Goal: Task Accomplishment & Management: Use online tool/utility

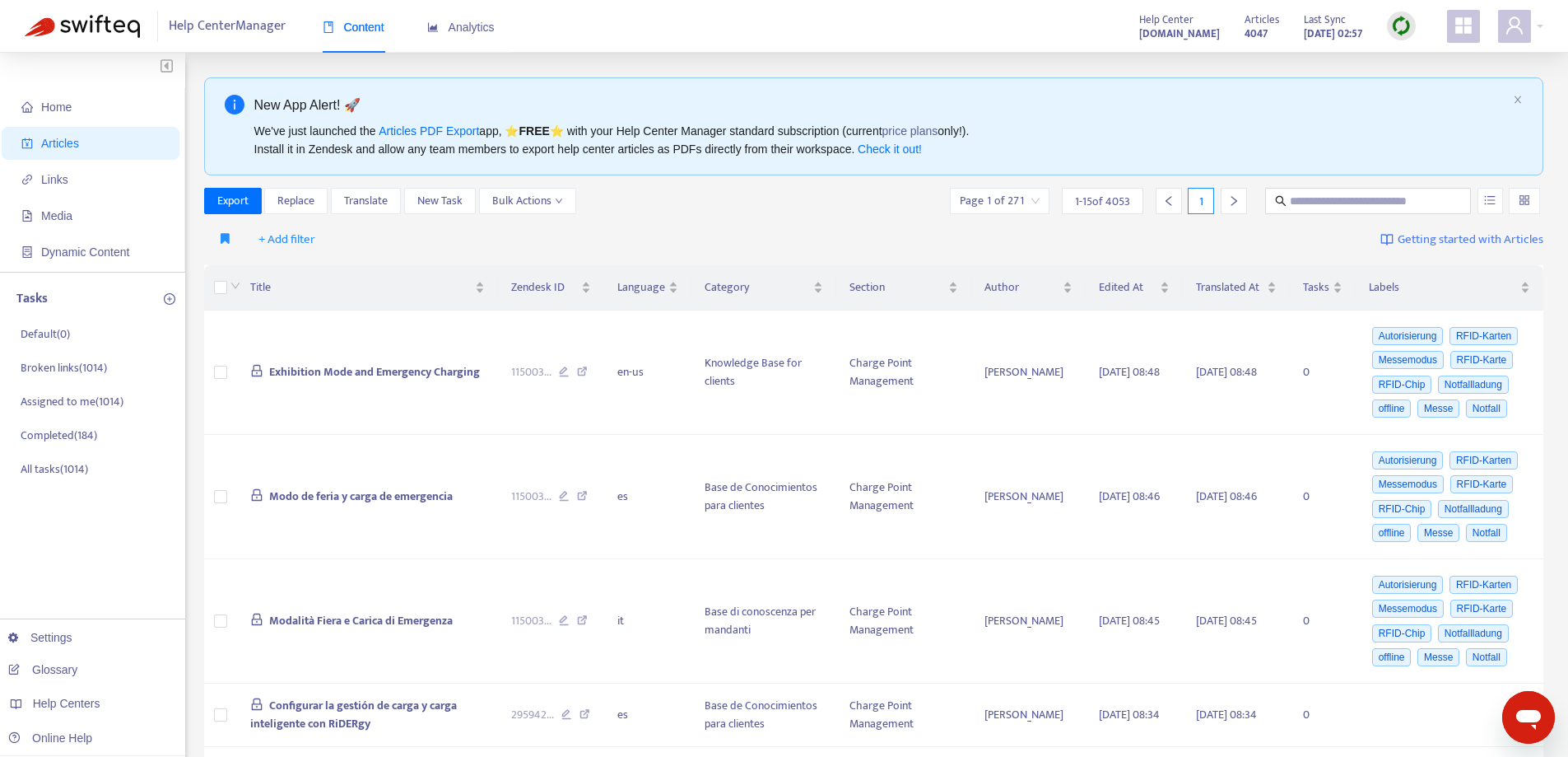
click at [1395, 25] on img at bounding box center [1401, 25] width 21 height 21
drag, startPoint x: 1403, startPoint y: 57, endPoint x: 617, endPoint y: 658, distance: 989.4
click at [1403, 57] on link "Quick Sync" at bounding box center [1435, 59] width 70 height 19
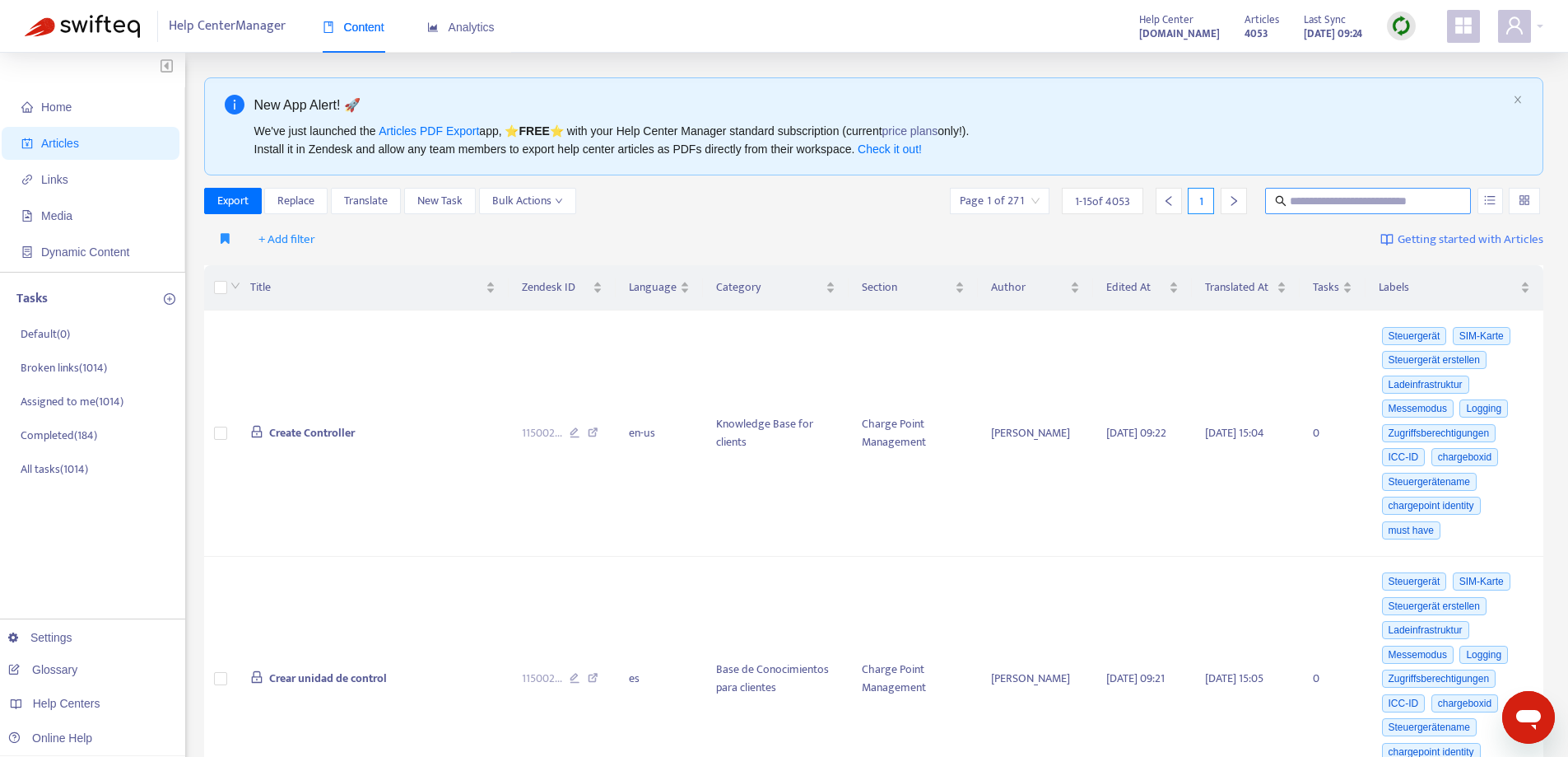
click at [1356, 192] on span at bounding box center [1367, 200] width 206 height 26
paste input "**********"
type input "**********"
click at [1330, 207] on input "text" at bounding box center [1369, 201] width 158 height 18
paste input "**********"
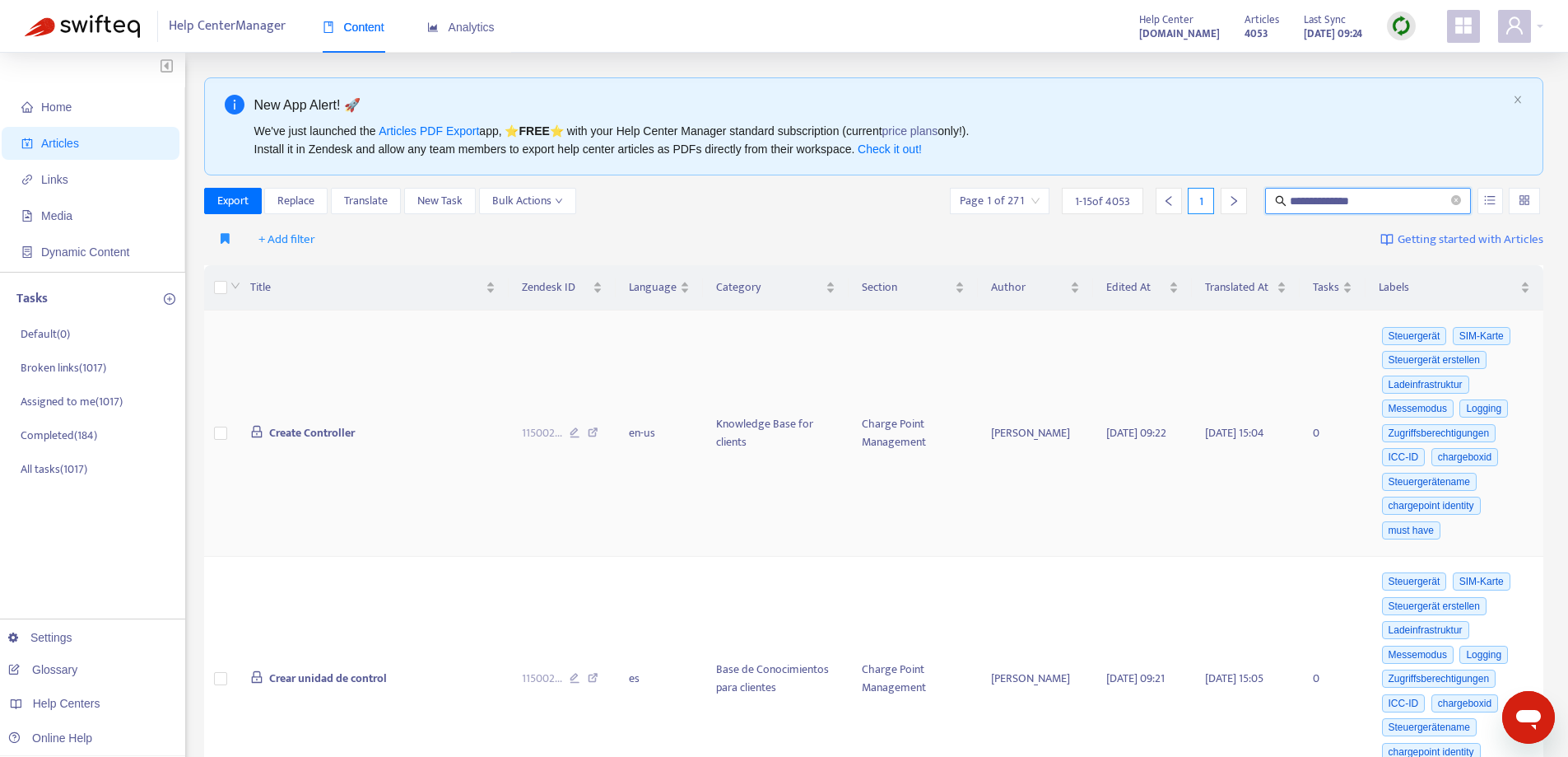
type input "**********"
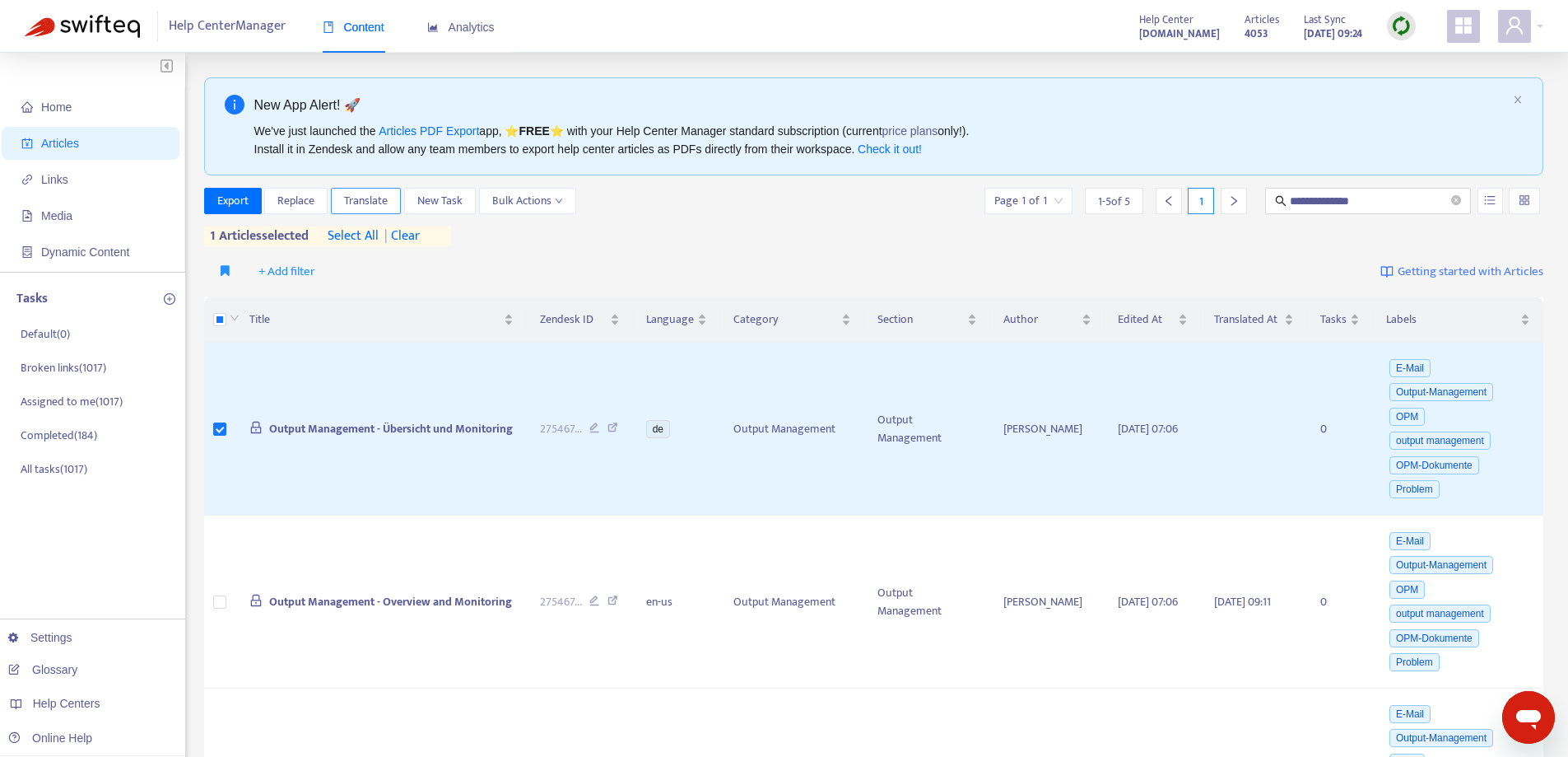
click at [366, 198] on span "Translate" at bounding box center [365, 201] width 44 height 18
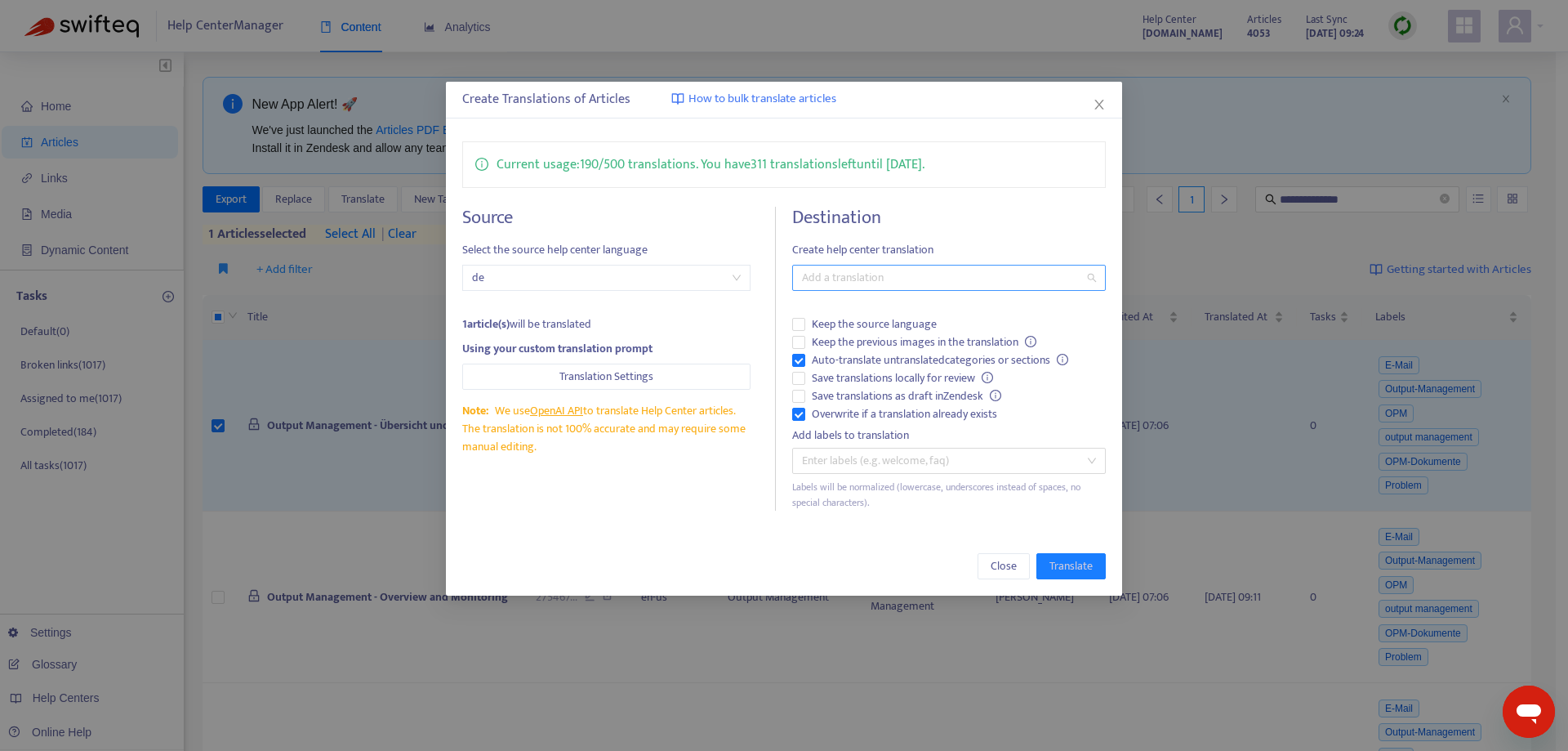
click at [855, 271] on div at bounding box center [940, 278] width 288 height 20
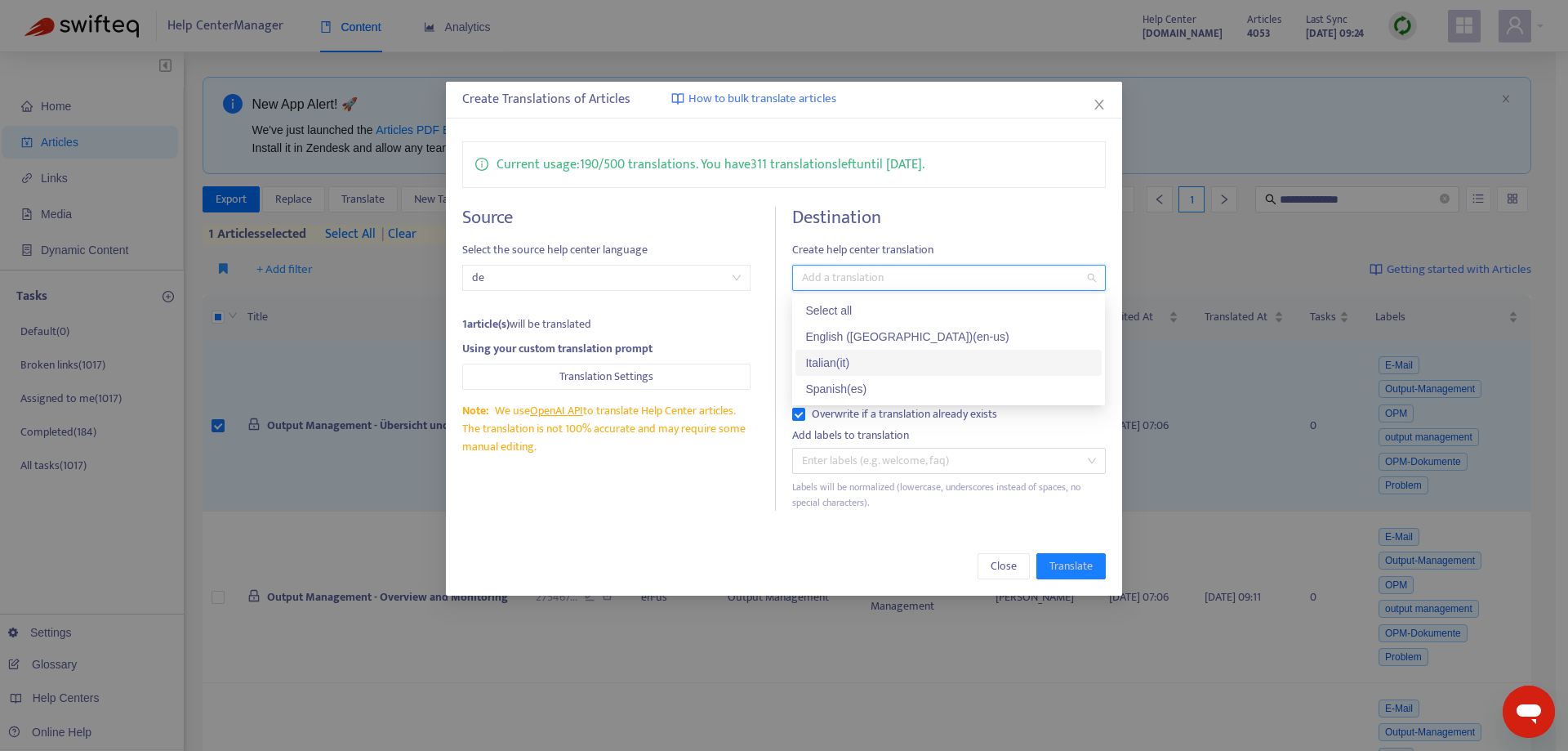
drag, startPoint x: 857, startPoint y: 358, endPoint x: 855, endPoint y: 379, distance: 21.1
click at [857, 359] on div "Italian ( it )" at bounding box center [948, 363] width 287 height 18
click at [852, 390] on div "Spanish ( es )" at bounding box center [948, 388] width 287 height 18
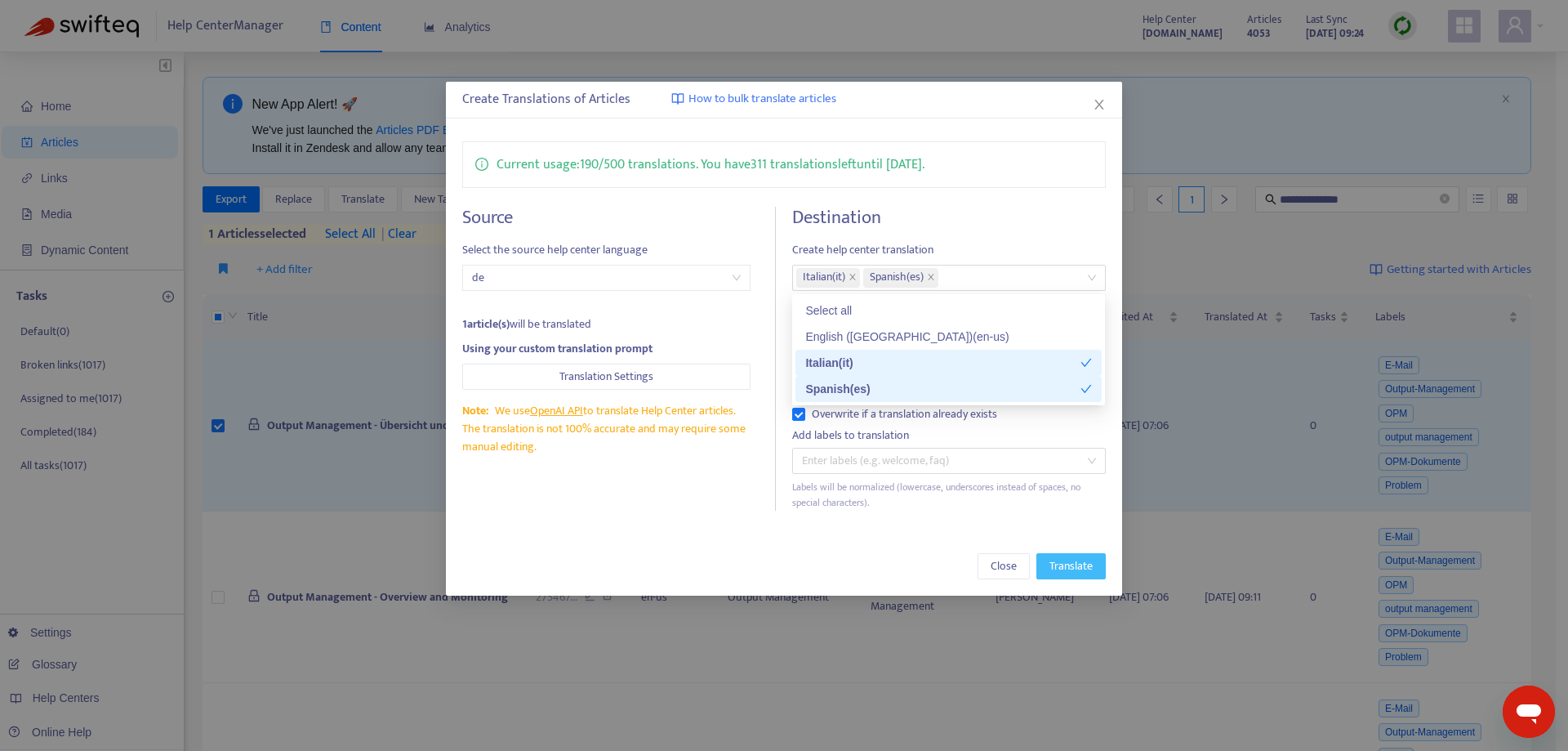
click at [1085, 563] on span "Translate" at bounding box center [1070, 566] width 44 height 18
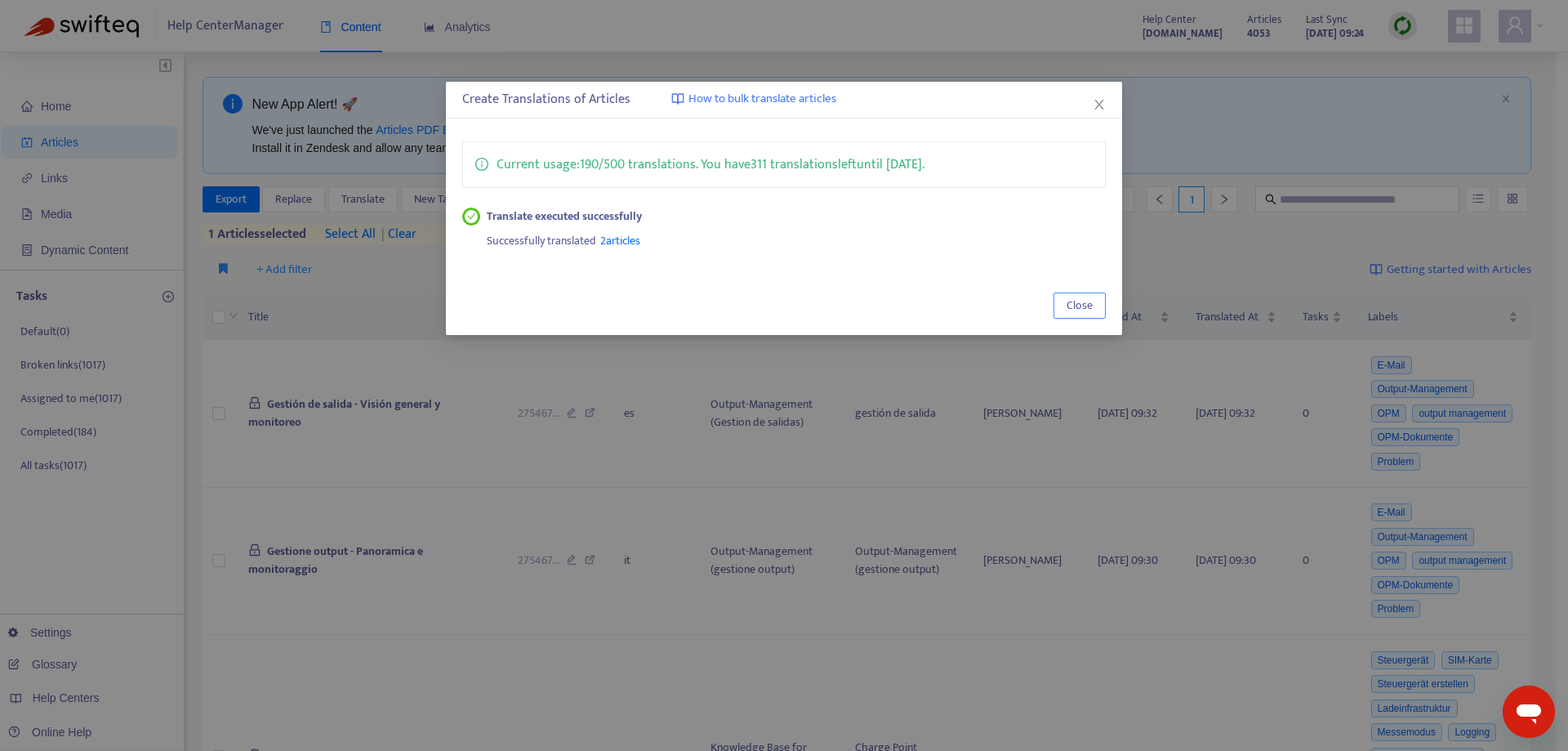
click at [1074, 308] on span "Close" at bounding box center [1079, 306] width 26 height 18
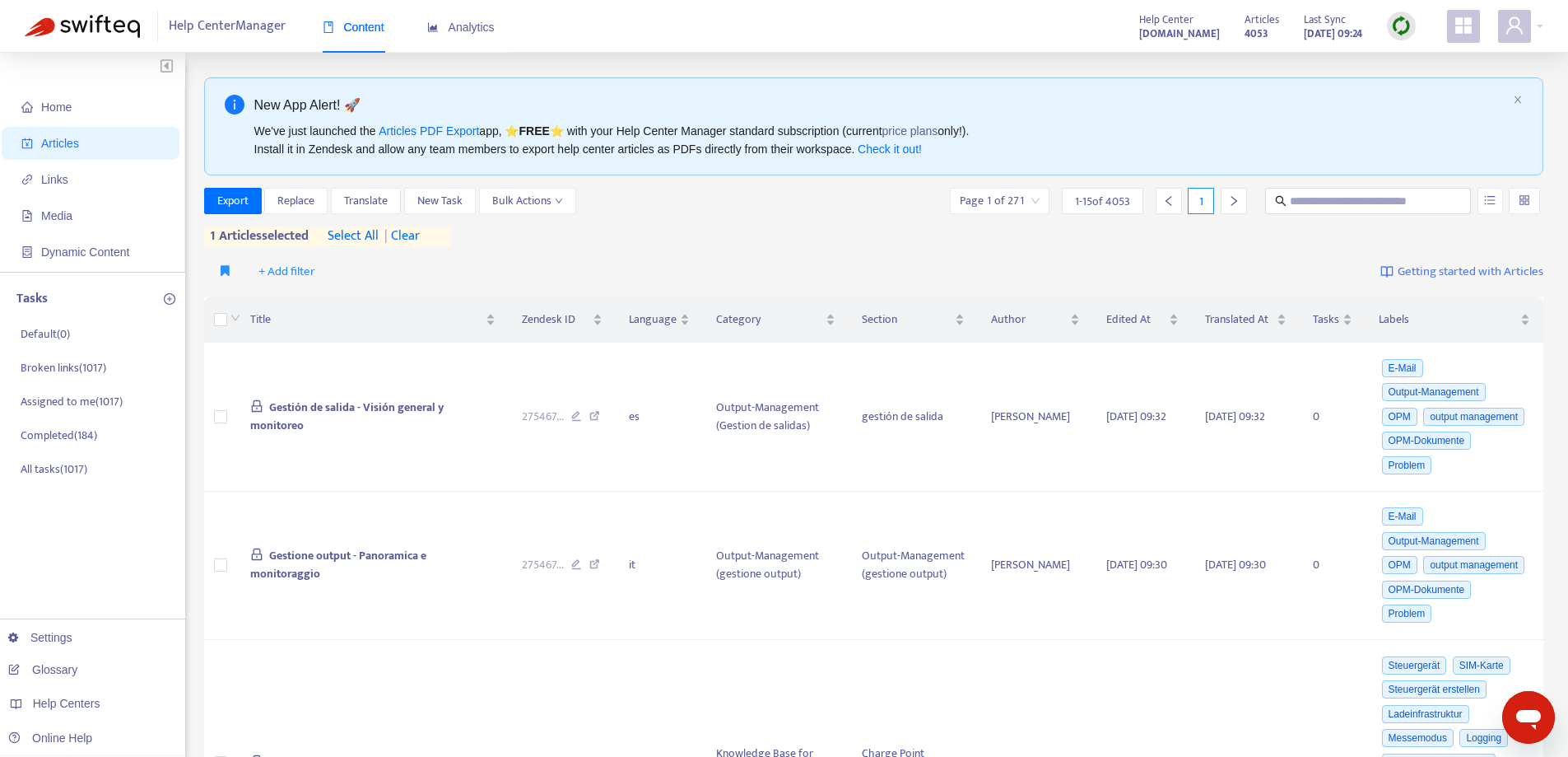
click at [420, 237] on span "| clear" at bounding box center [399, 236] width 41 height 20
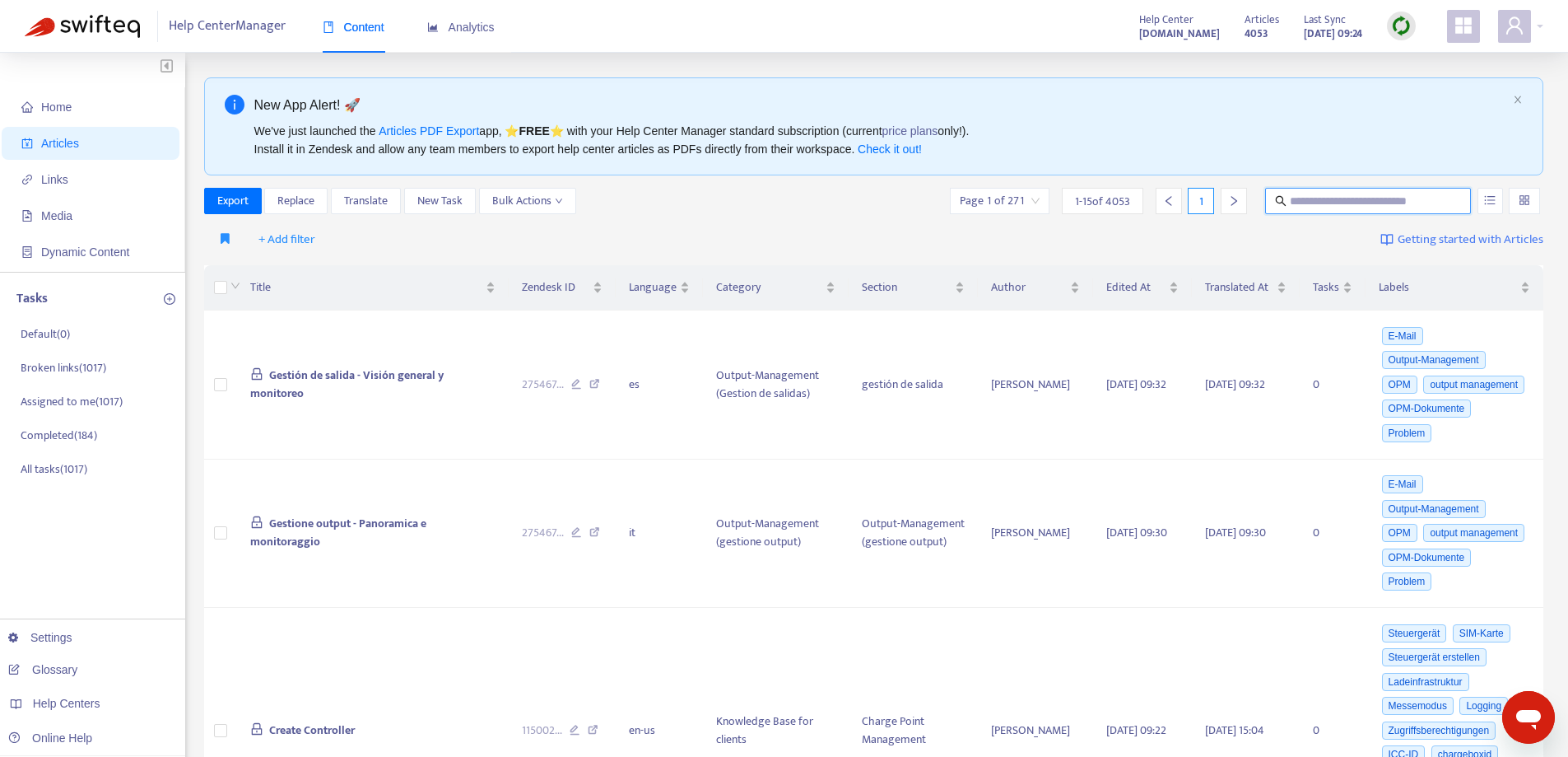
click at [1293, 198] on input "text" at bounding box center [1369, 201] width 158 height 18
paste input "**********"
type input "**********"
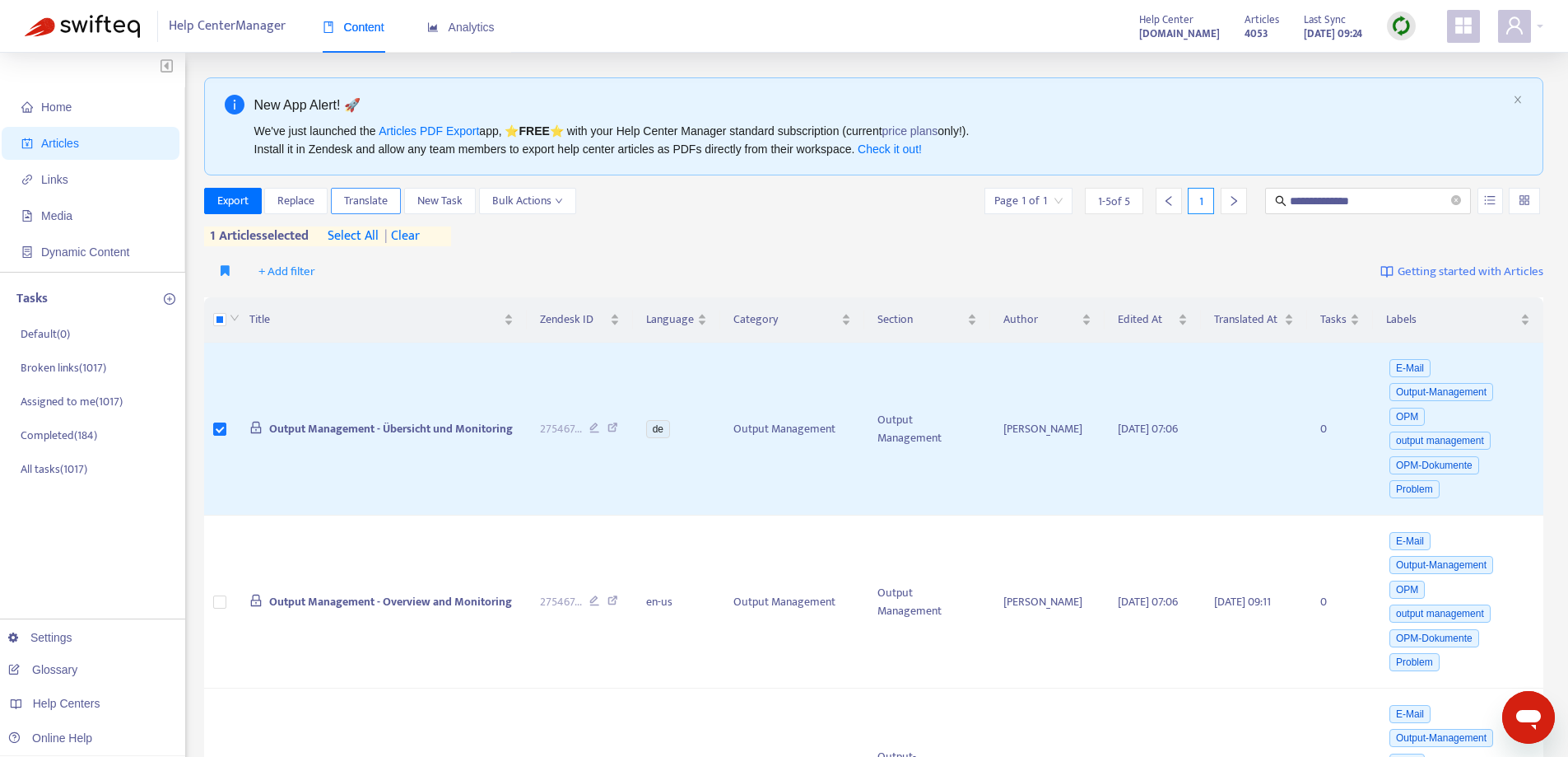
click at [391, 200] on button "Translate" at bounding box center [366, 200] width 70 height 26
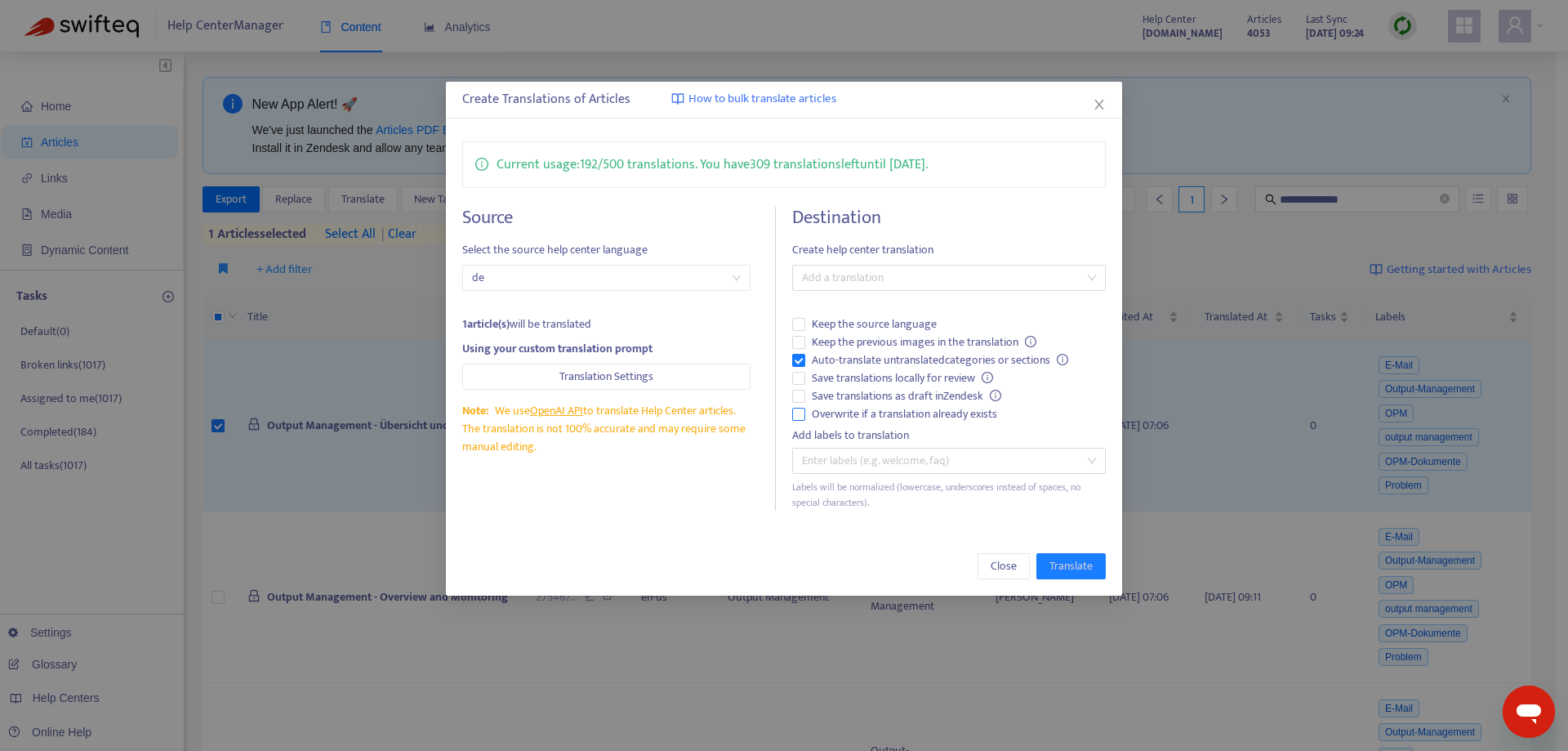
click at [804, 408] on label "Overwrite if a translation already exists" at bounding box center [947, 414] width 313 height 18
drag, startPoint x: 846, startPoint y: 290, endPoint x: 859, endPoint y: 290, distance: 13.0
click at [850, 290] on div "Add a translation" at bounding box center [947, 277] width 313 height 26
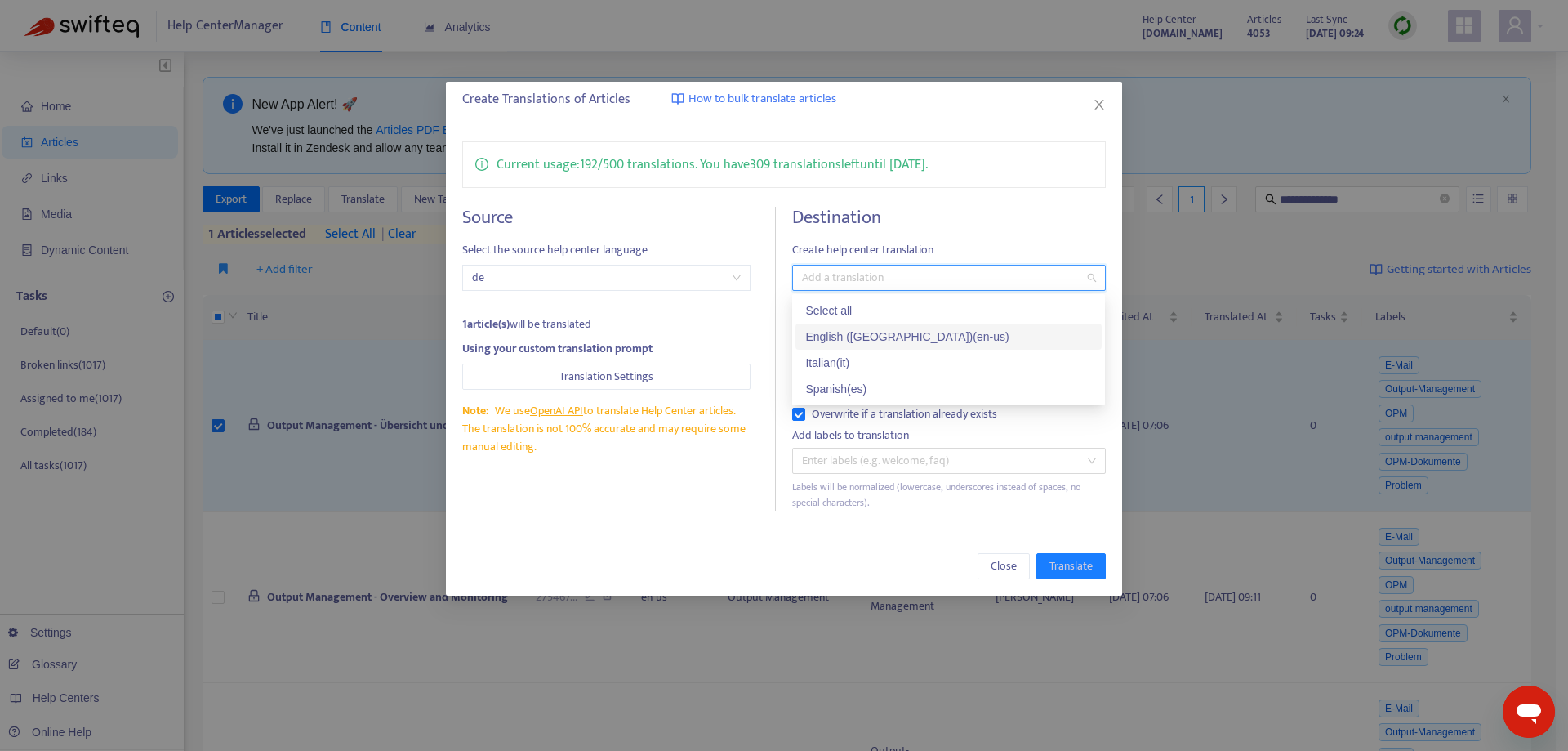
click at [871, 328] on div "English (USA) ( en-us )" at bounding box center [948, 337] width 287 height 18
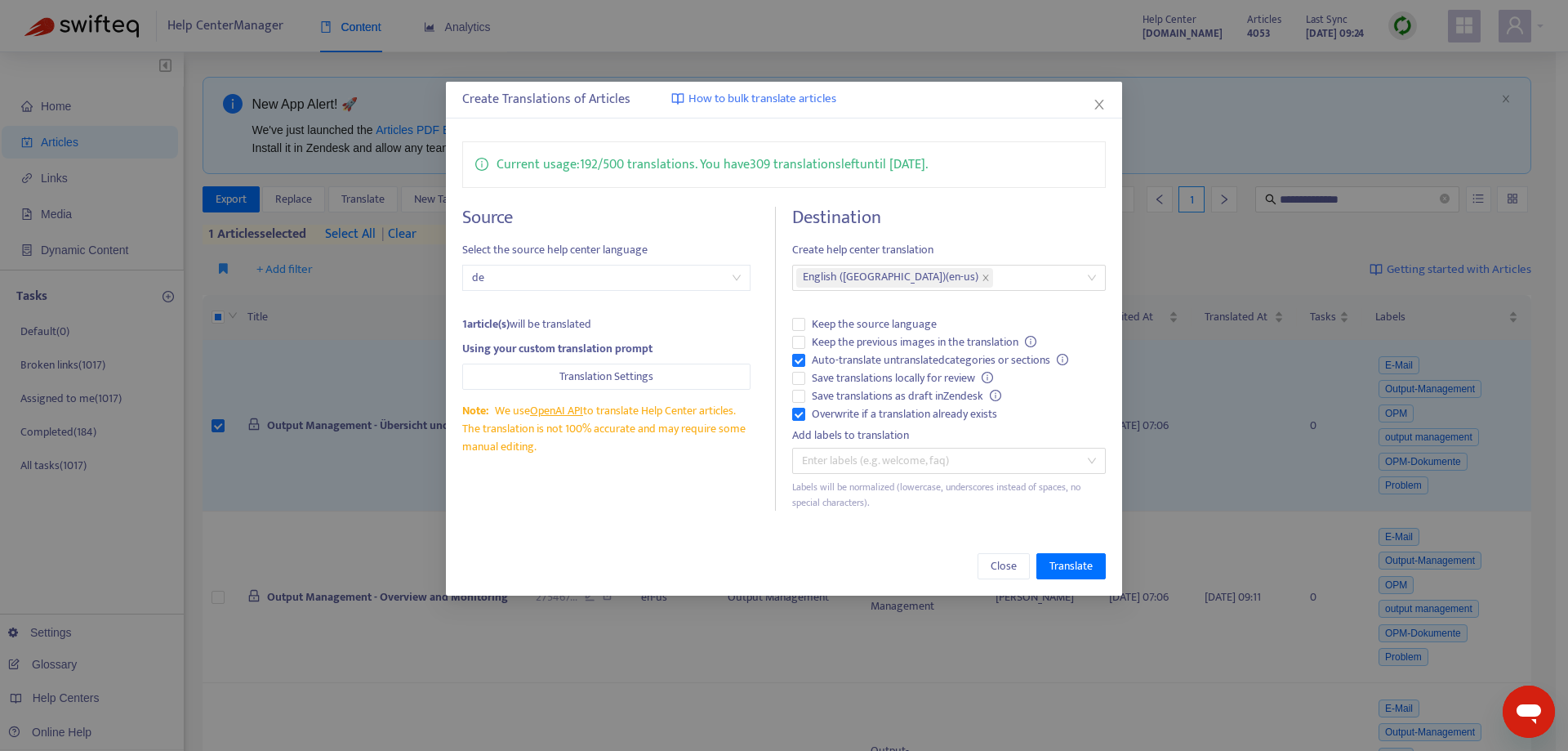
drag, startPoint x: 835, startPoint y: 564, endPoint x: 1001, endPoint y: 535, distance: 168.5
click at [848, 563] on div "Close Translate" at bounding box center [784, 566] width 643 height 26
click at [1078, 566] on span "Translate" at bounding box center [1070, 566] width 44 height 18
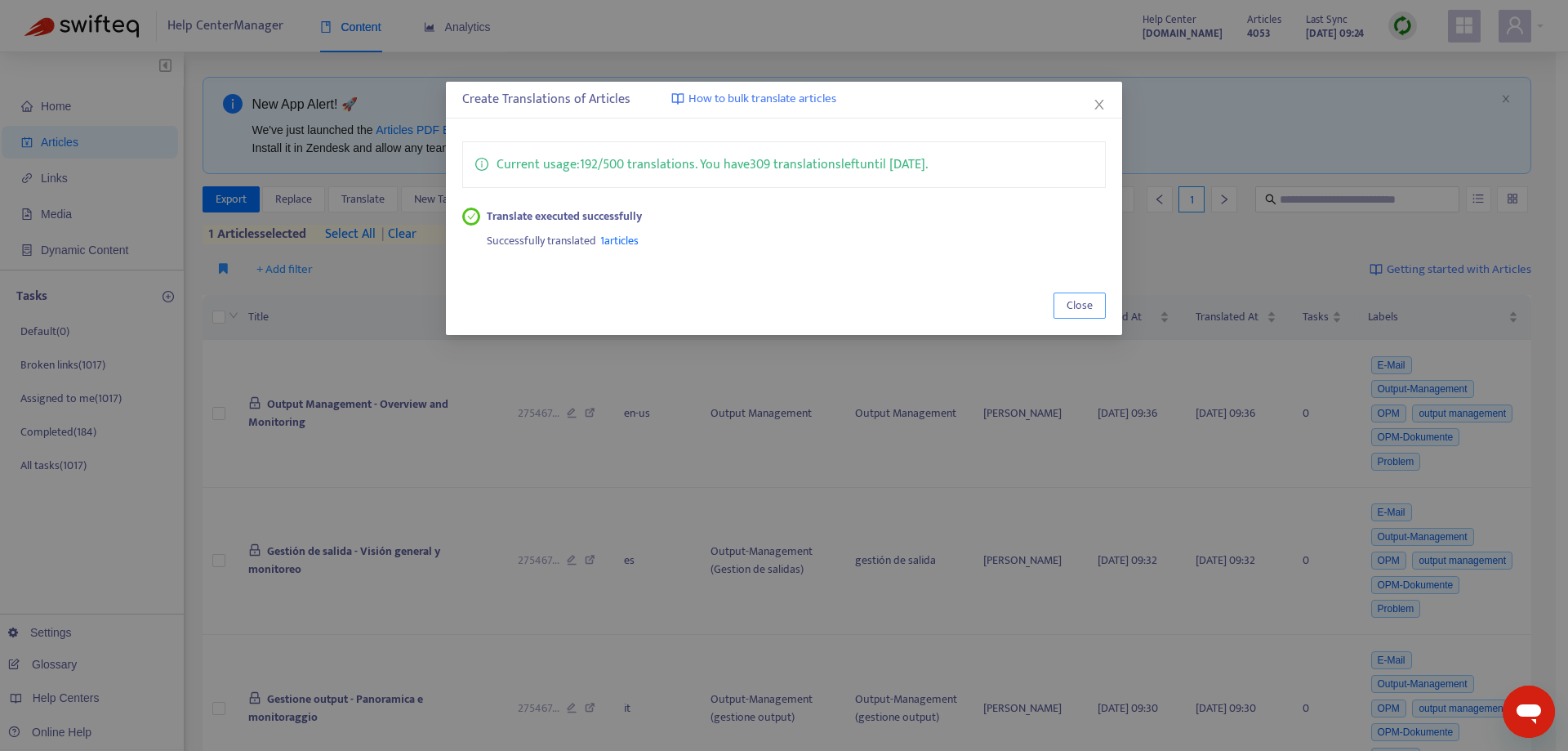
drag, startPoint x: 1063, startPoint y: 310, endPoint x: 1103, endPoint y: 291, distance: 44.3
click at [1066, 310] on button "Close" at bounding box center [1079, 305] width 53 height 26
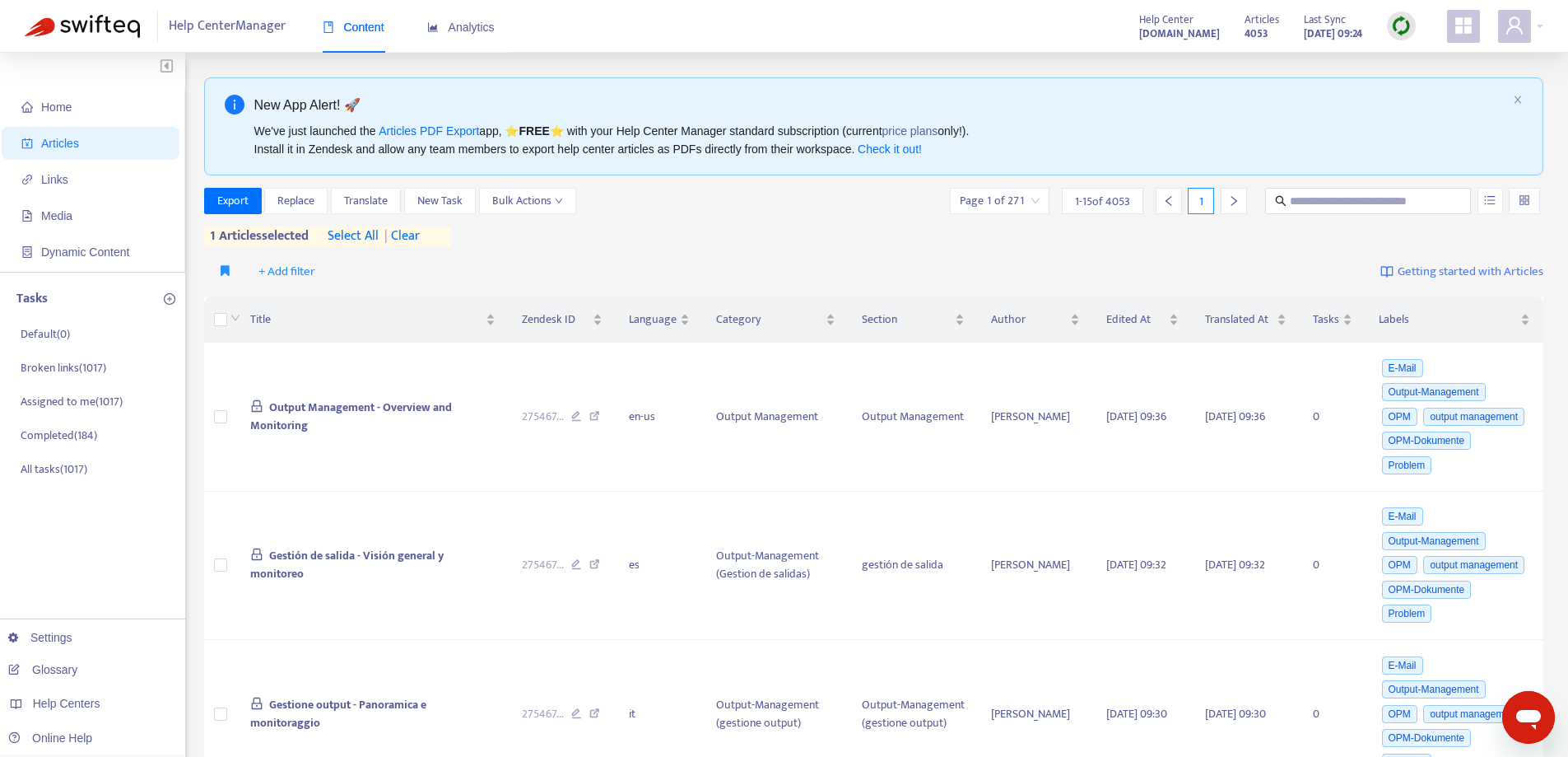
click at [416, 234] on span "| clear" at bounding box center [399, 236] width 41 height 20
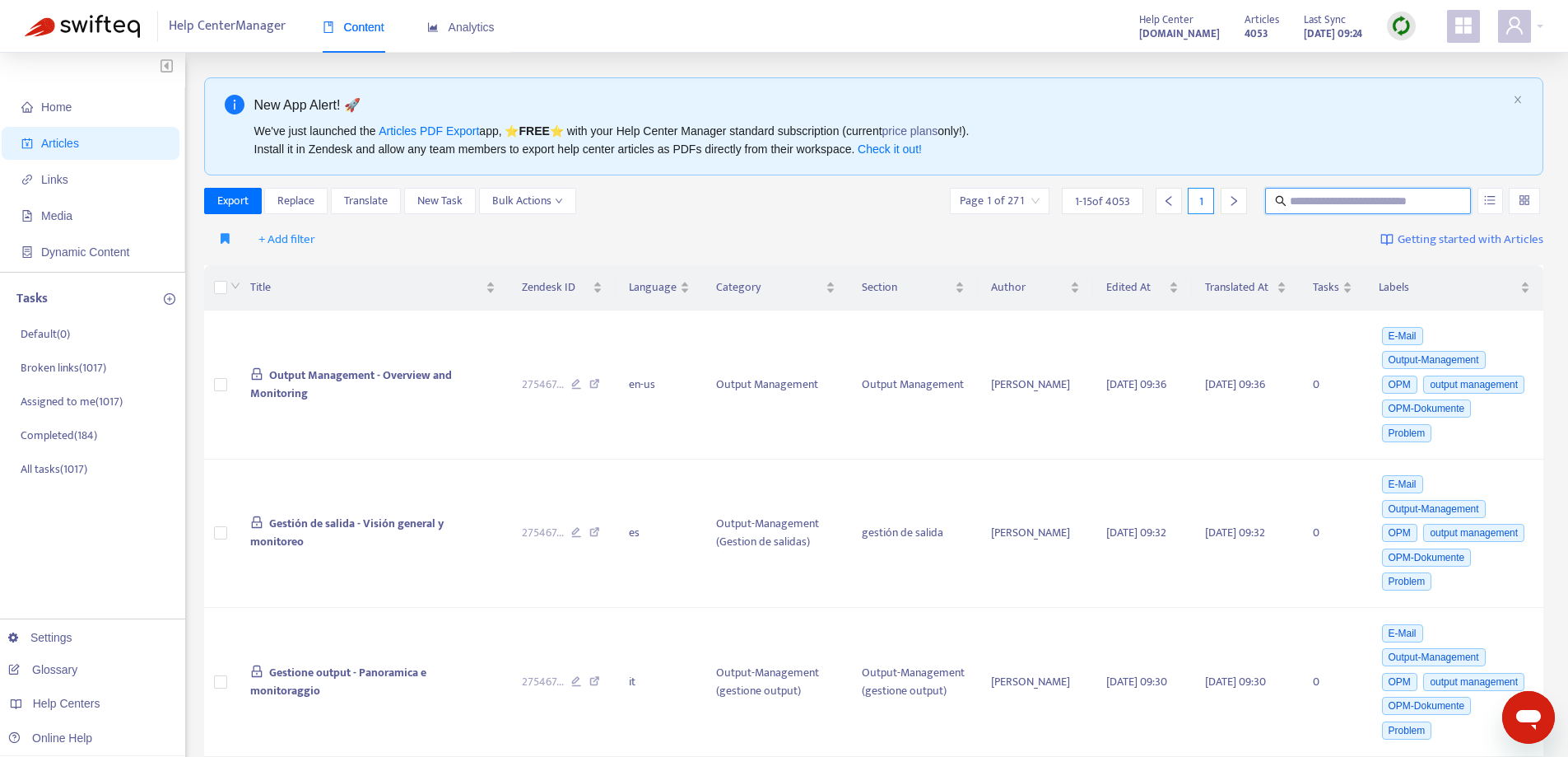
click at [1306, 203] on input "text" at bounding box center [1369, 201] width 158 height 18
paste input "**********"
type input "**********"
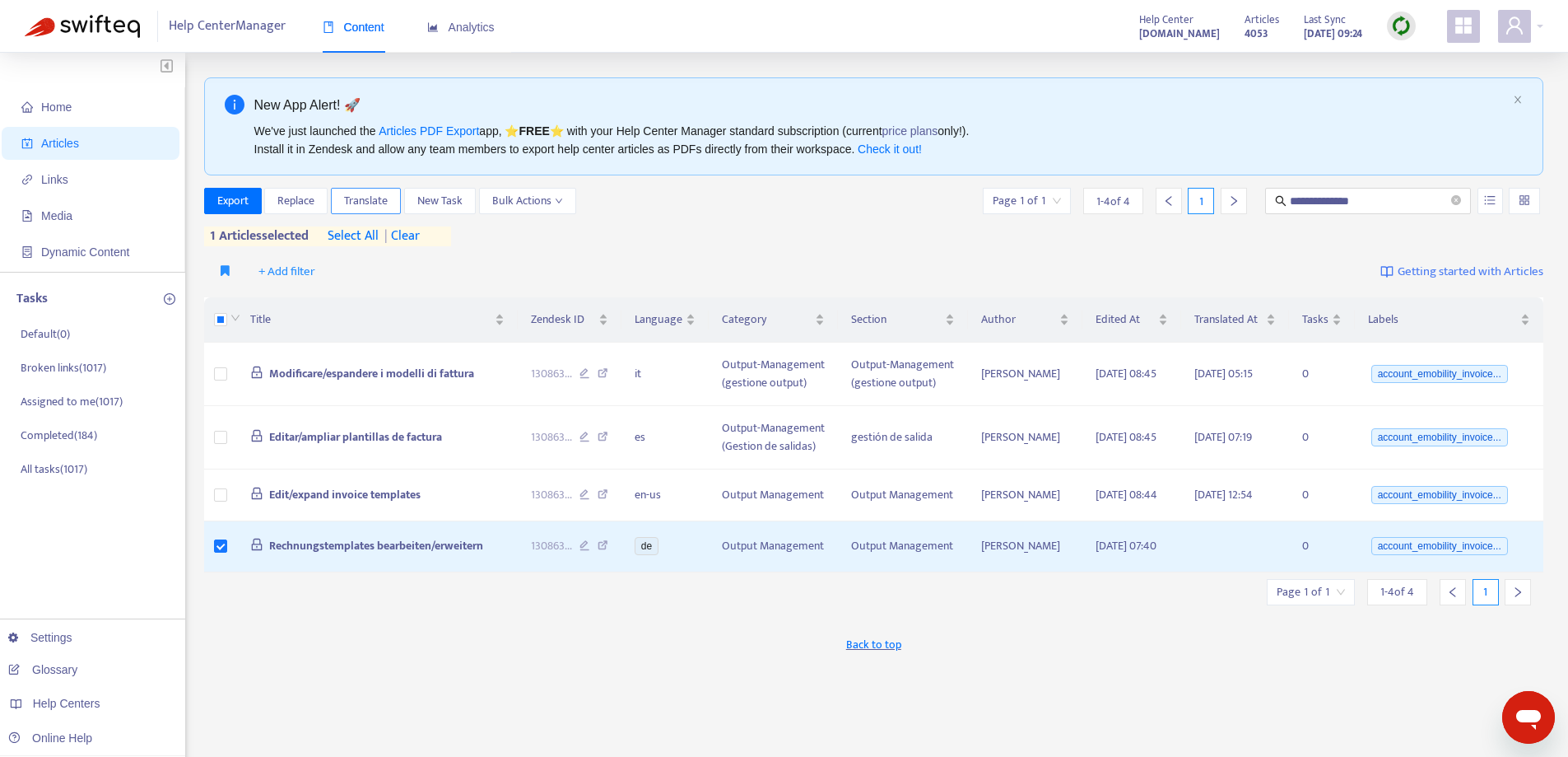
click at [358, 203] on span "Translate" at bounding box center [365, 201] width 44 height 18
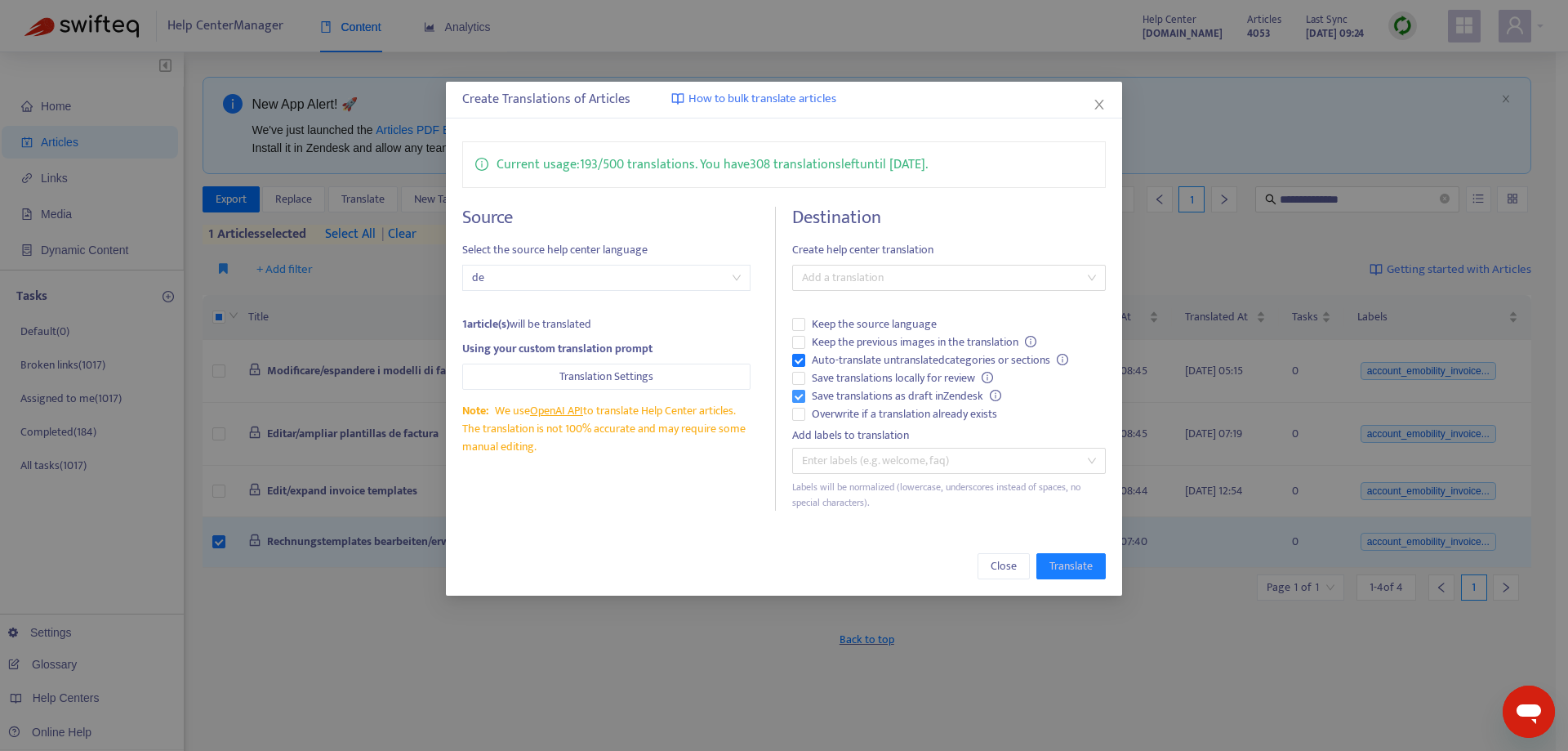
click at [795, 389] on div "Source Select the source help center language de 1 article(s) will be translate…" at bounding box center [784, 358] width 643 height 304
click at [794, 417] on div "Source Select the source help center language de 1 article(s) will be translate…" at bounding box center [784, 358] width 643 height 304
click at [879, 280] on div at bounding box center [940, 278] width 288 height 20
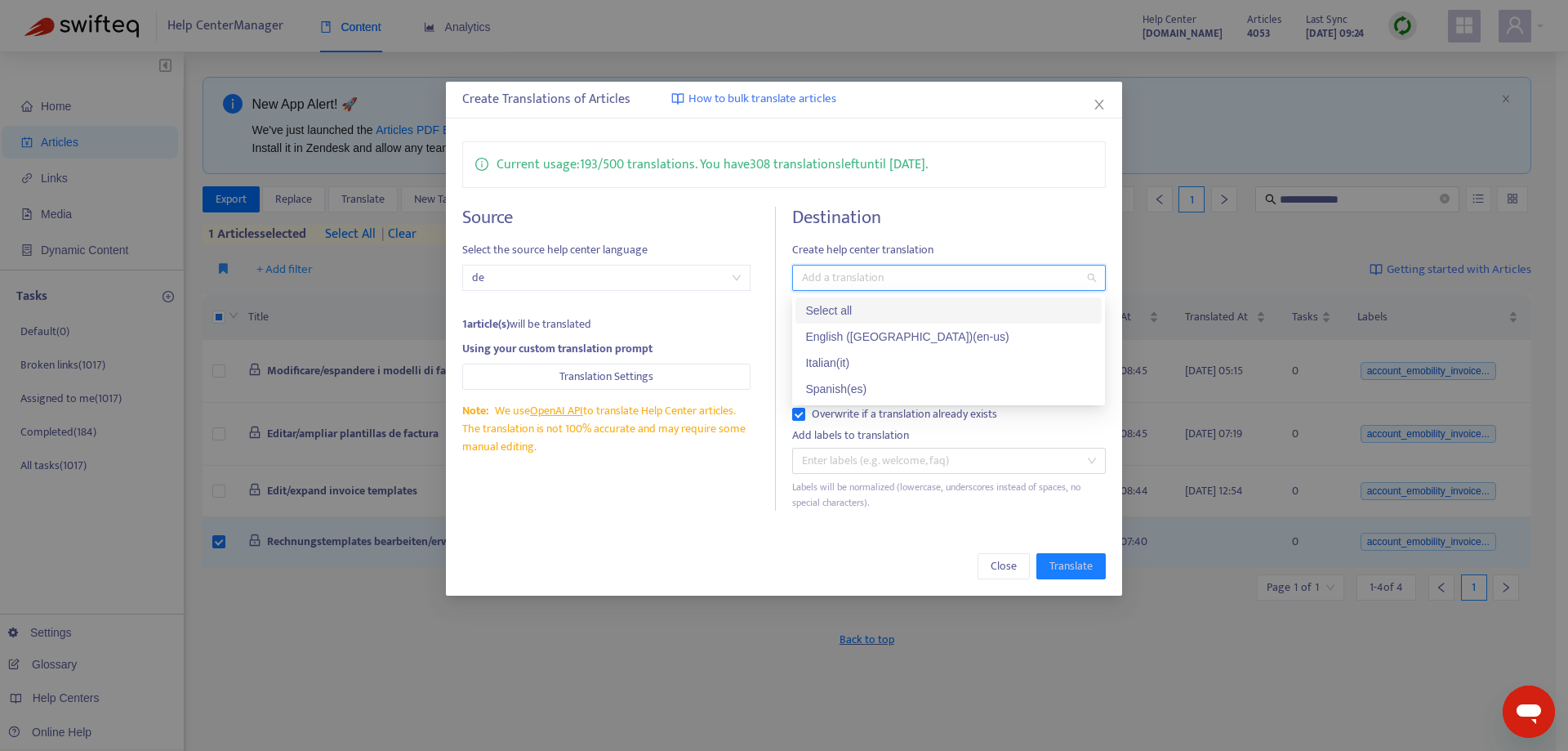
click at [878, 322] on div "Select all" at bounding box center [948, 310] width 306 height 26
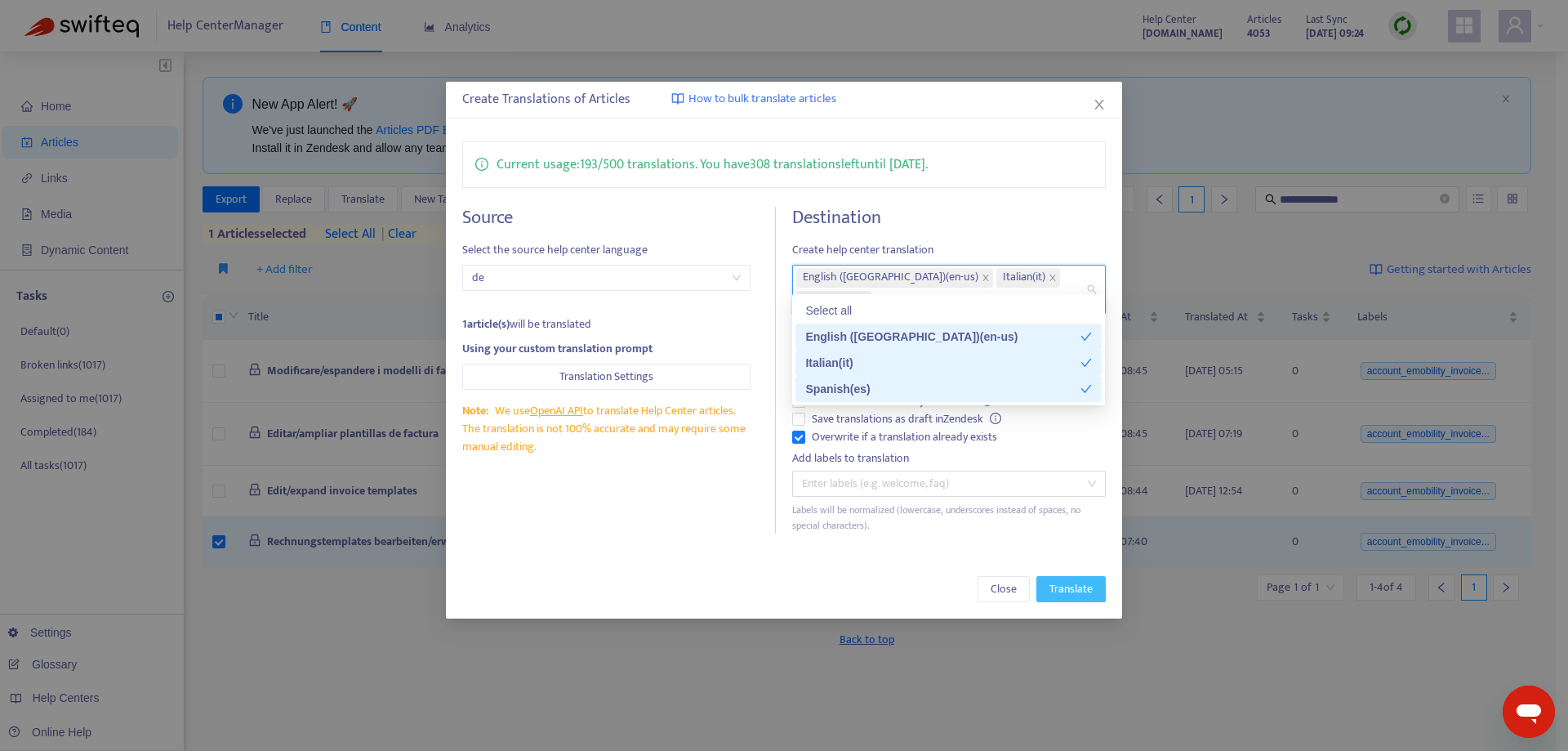
click at [1085, 580] on span "Translate" at bounding box center [1070, 589] width 44 height 18
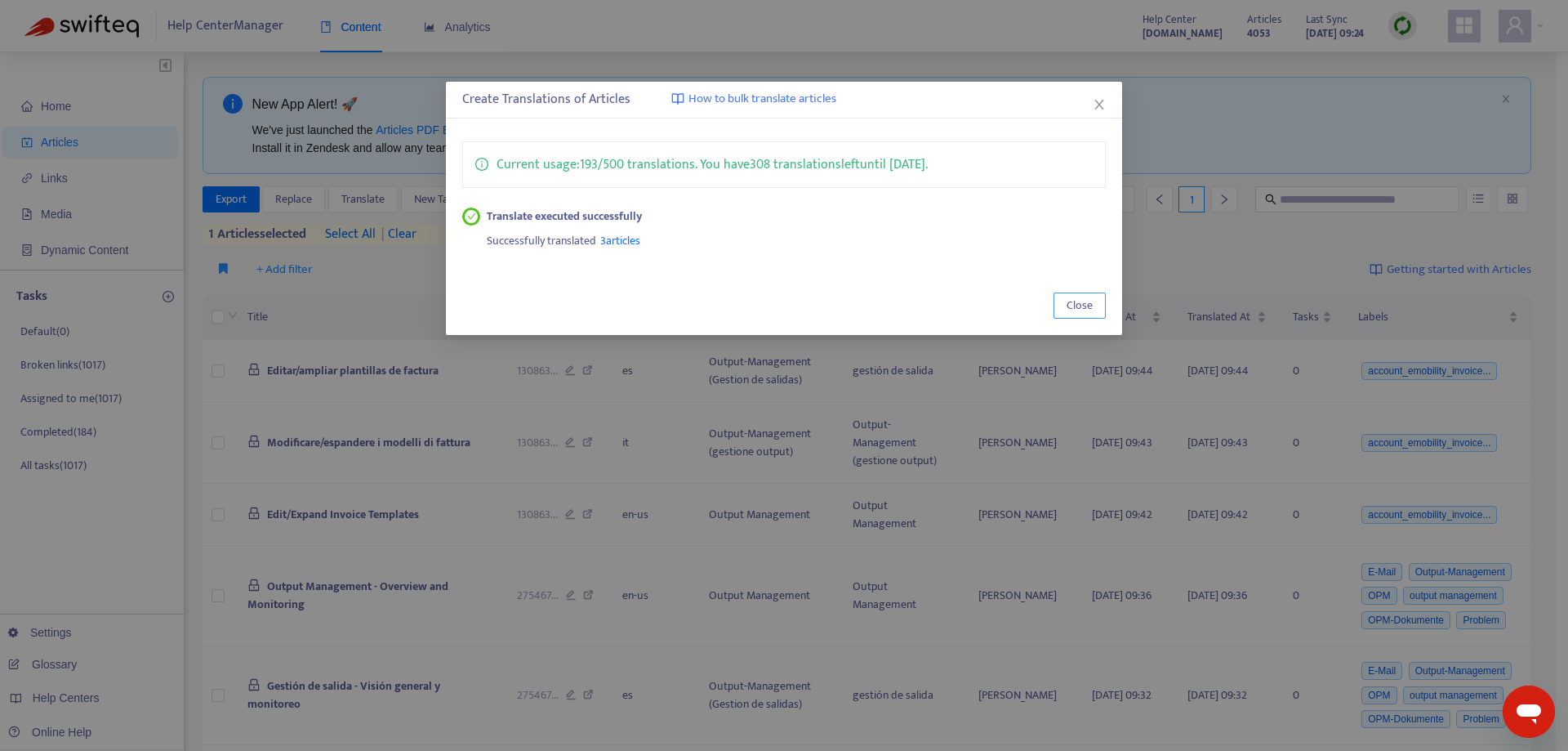
click at [1083, 306] on span "Close" at bounding box center [1079, 306] width 26 height 18
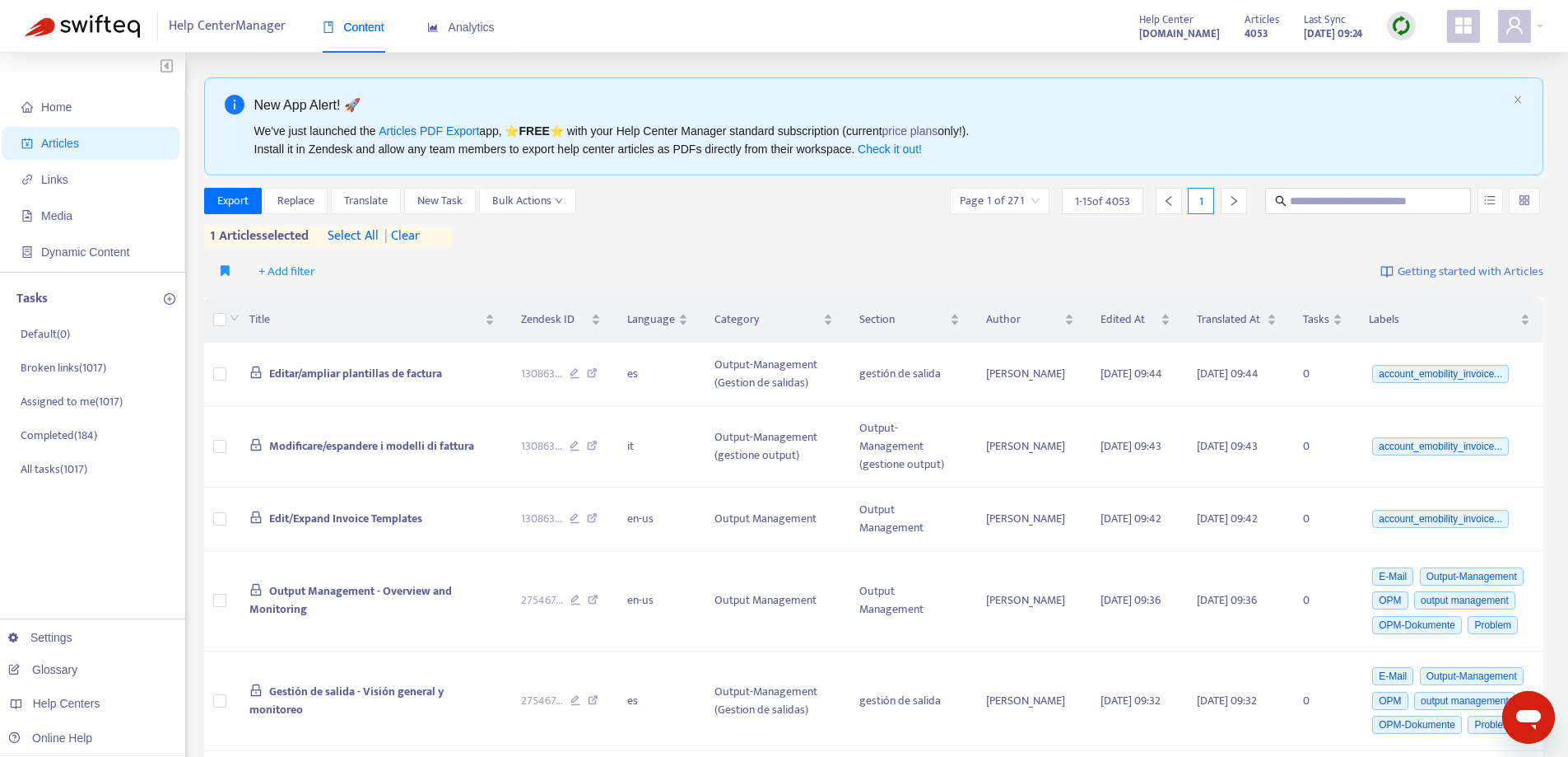
click at [412, 233] on span "| clear" at bounding box center [399, 236] width 41 height 20
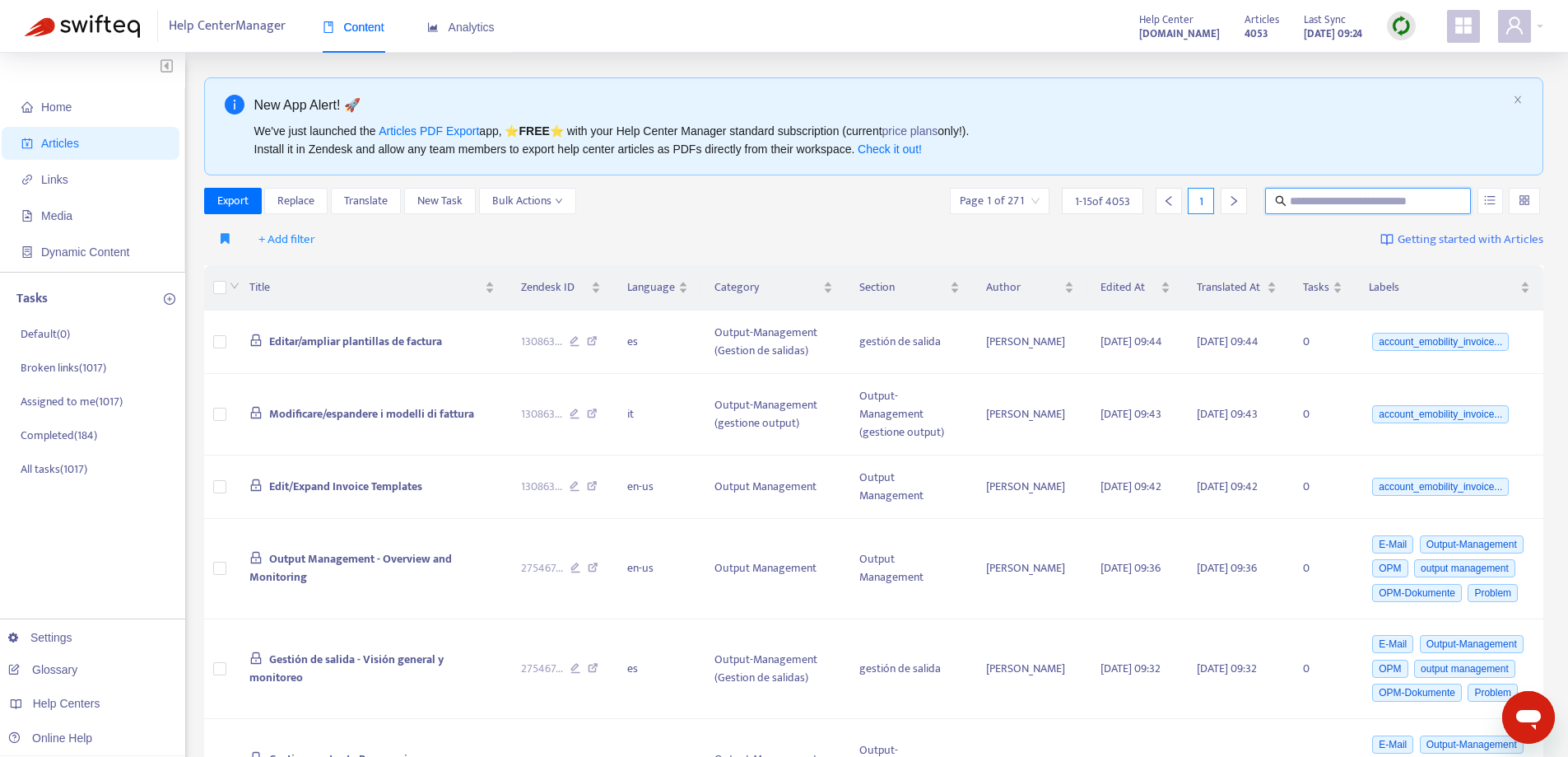
click at [1325, 198] on input "text" at bounding box center [1369, 201] width 158 height 18
paste input "**********"
type input "**********"
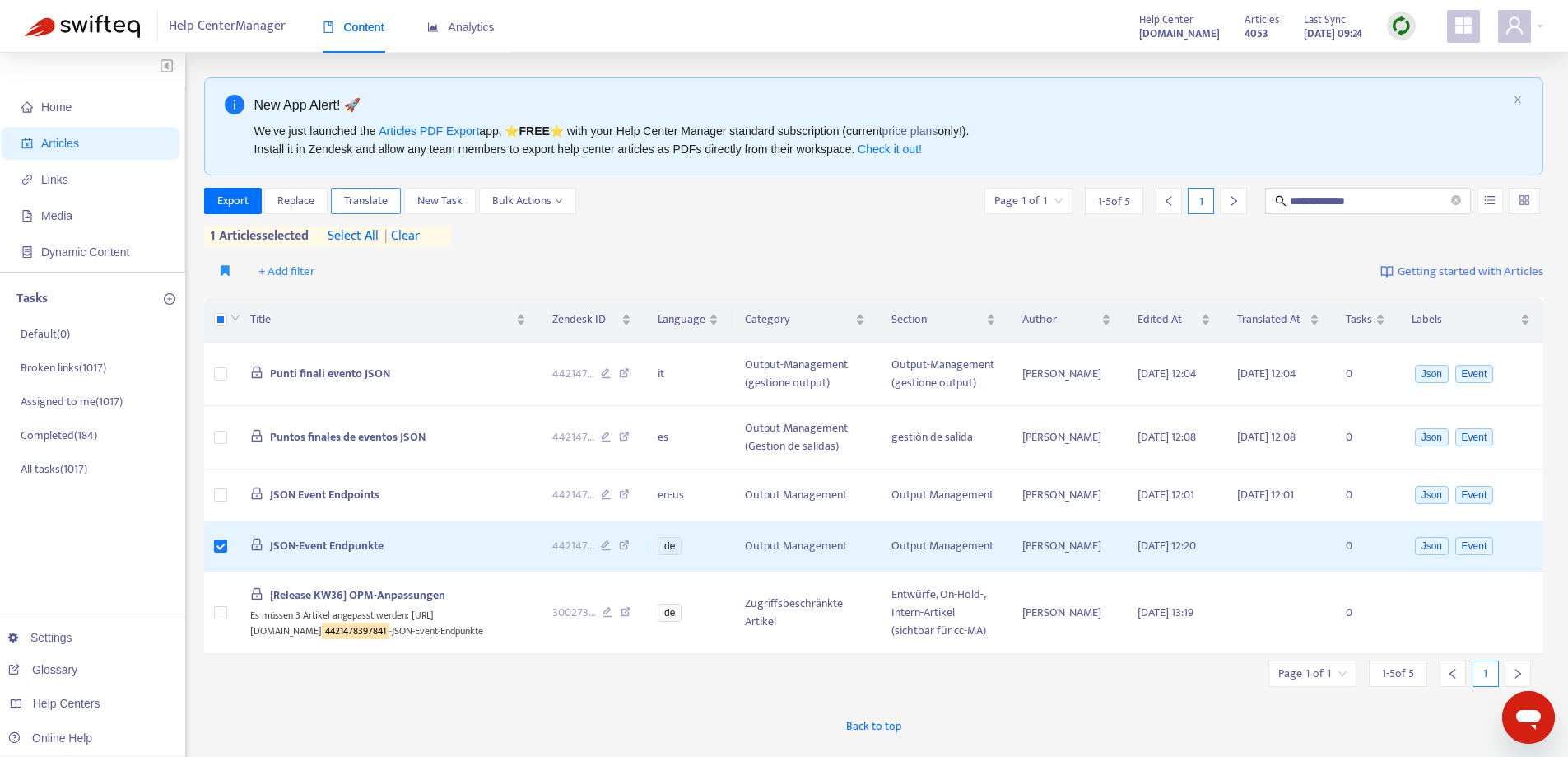
click at [371, 198] on span "Translate" at bounding box center [365, 201] width 44 height 18
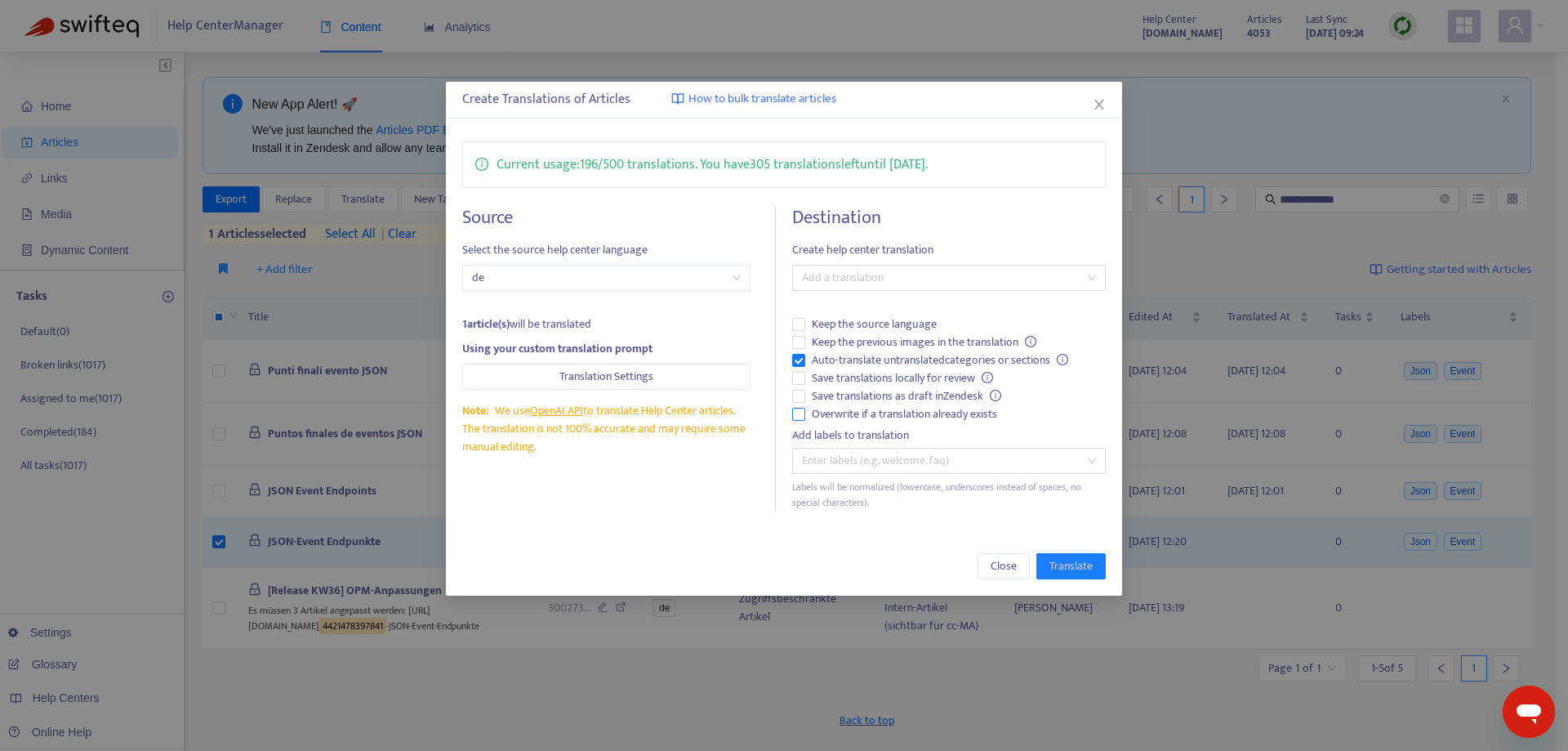
click at [798, 422] on label "Overwrite if a translation already exists" at bounding box center [947, 414] width 313 height 18
click at [933, 274] on div at bounding box center [940, 278] width 288 height 20
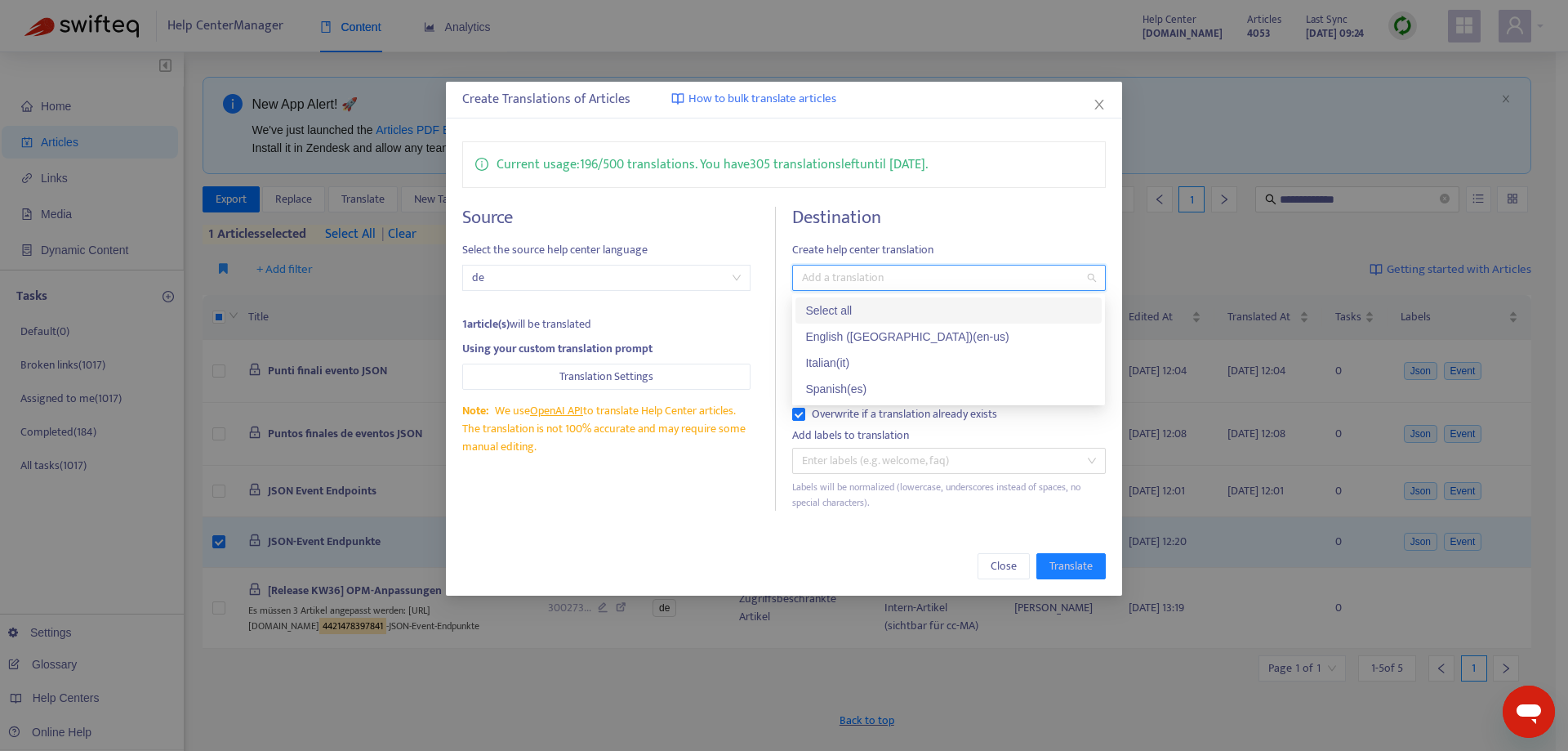
drag, startPoint x: 910, startPoint y: 311, endPoint x: 944, endPoint y: 392, distance: 87.8
click at [915, 311] on div "Select all" at bounding box center [948, 310] width 287 height 18
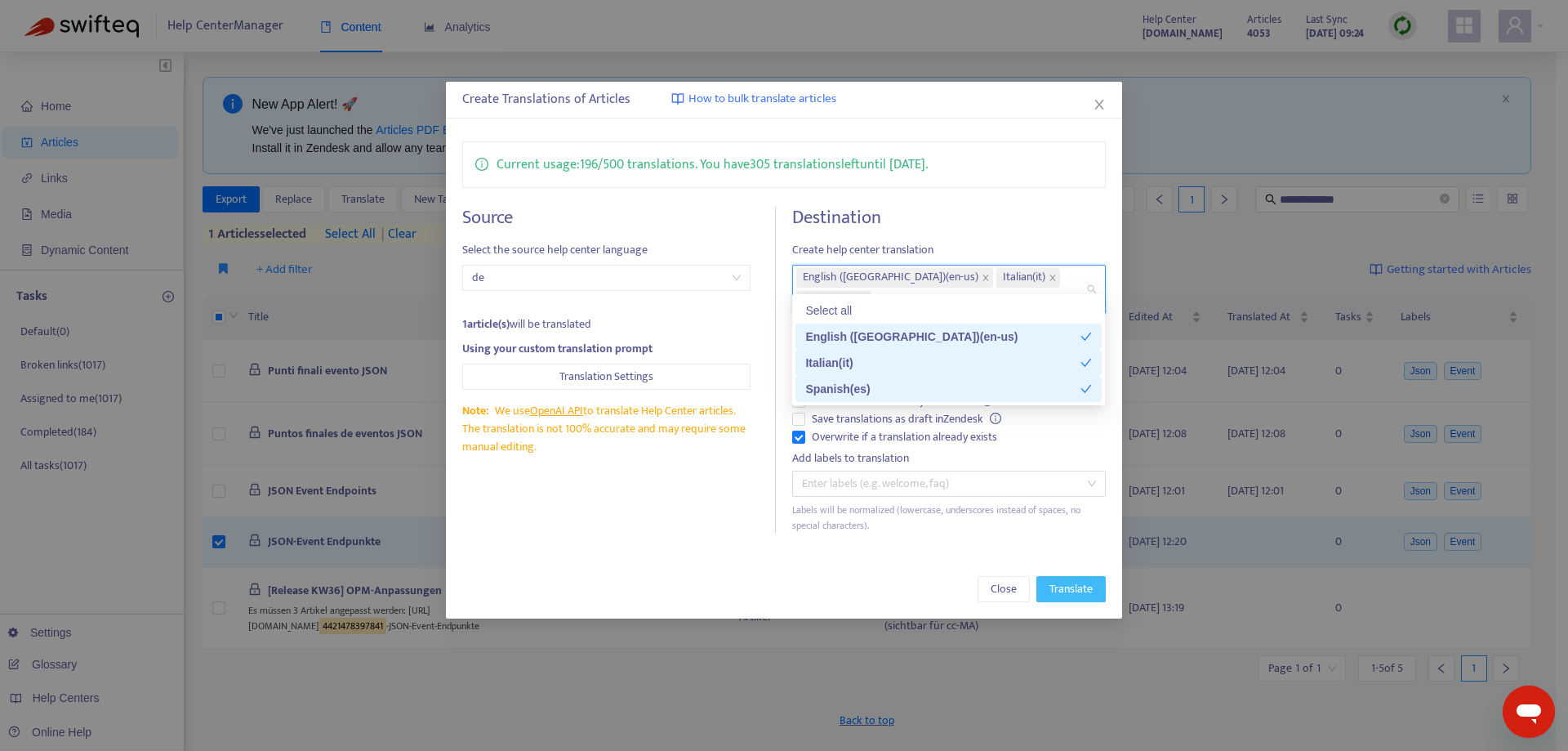
drag, startPoint x: 1080, startPoint y: 560, endPoint x: 1076, endPoint y: 551, distance: 9.8
click at [1080, 580] on span "Translate" at bounding box center [1070, 589] width 44 height 18
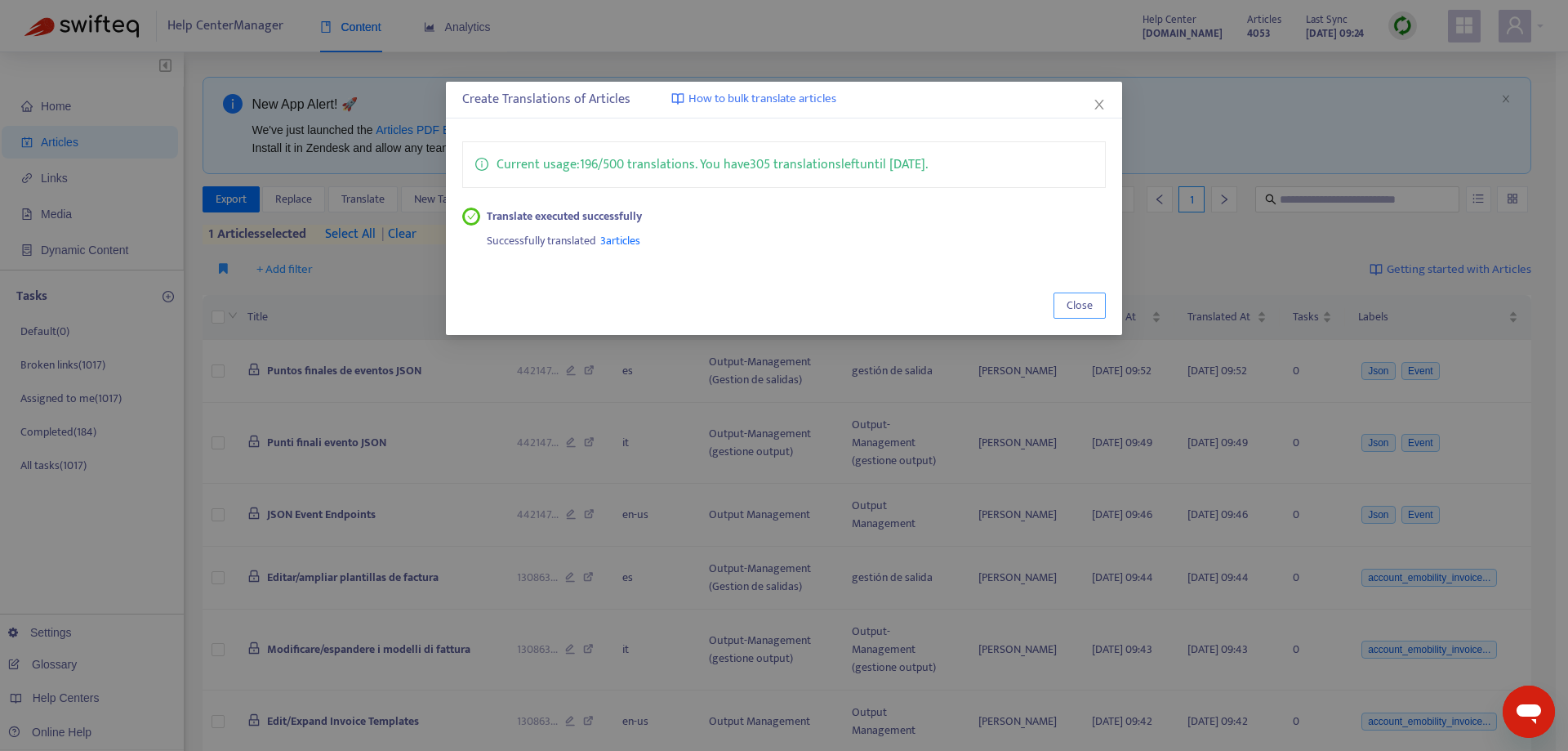
click at [1076, 297] on span "Close" at bounding box center [1079, 306] width 26 height 18
